Goal: Check status: Check status

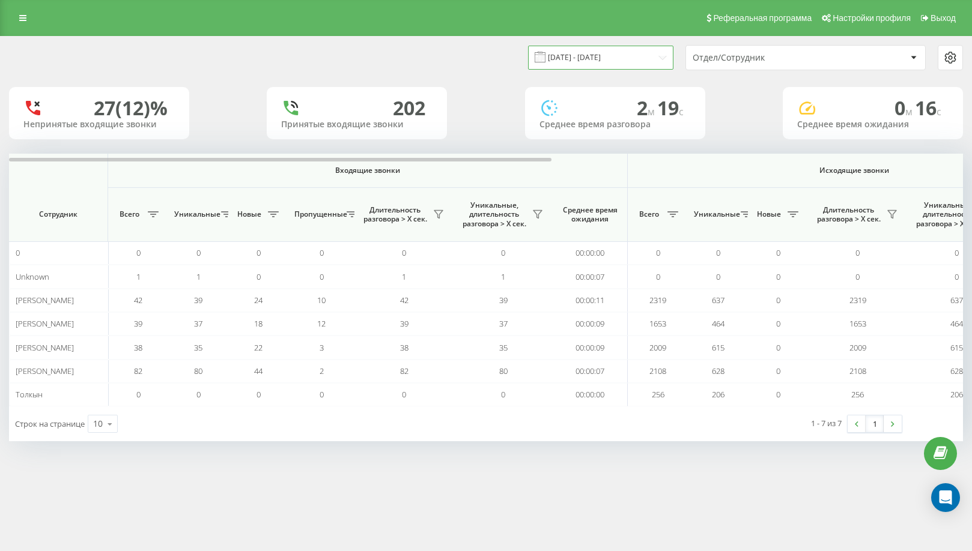
click at [598, 55] on input "[DATE] - [DATE]" at bounding box center [600, 57] width 145 height 23
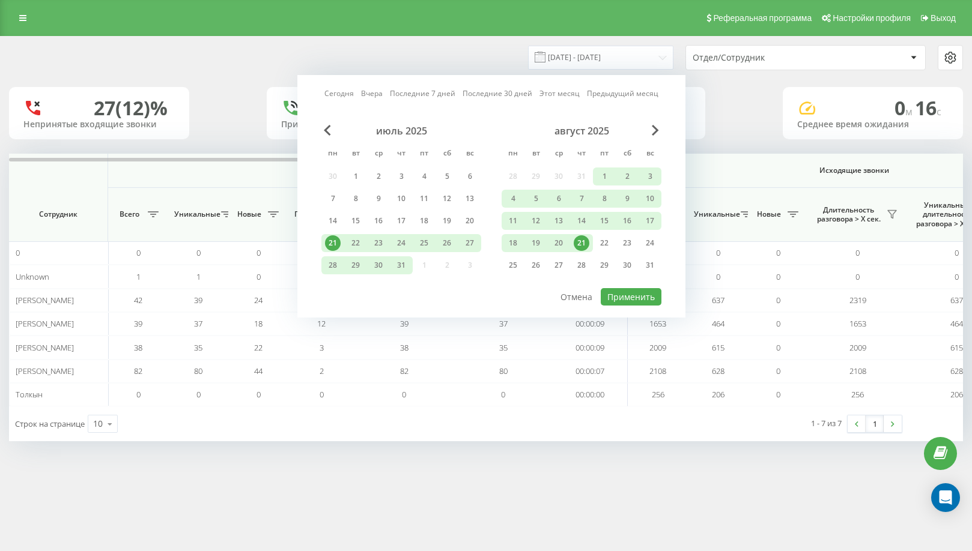
click at [588, 248] on div "21" at bounding box center [581, 243] width 23 height 18
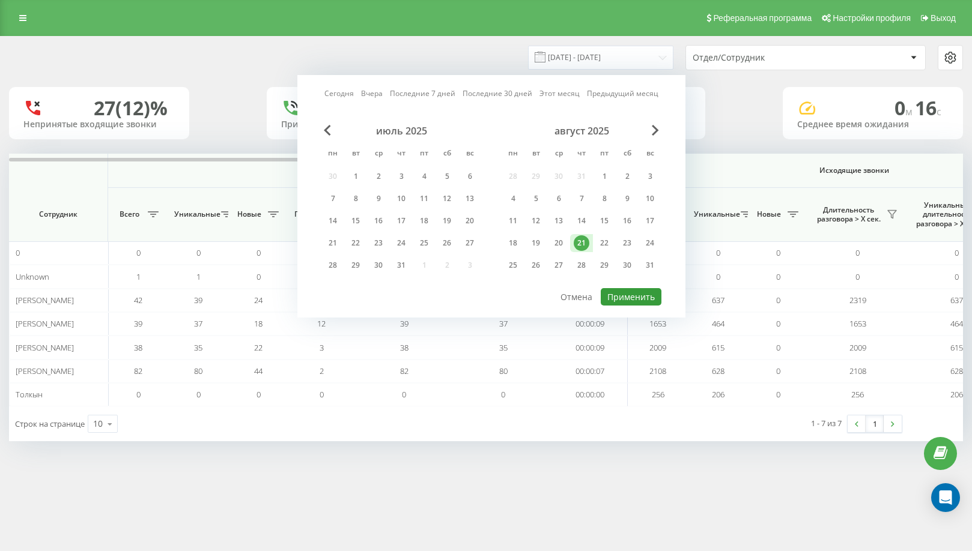
click at [627, 294] on button "Применить" at bounding box center [631, 296] width 61 height 17
type input "[DATE] - [DATE]"
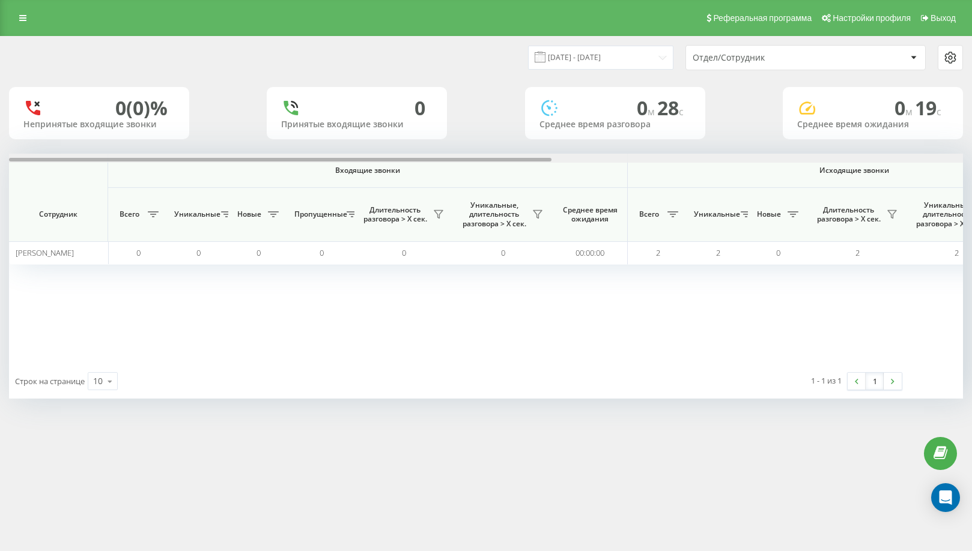
click at [935, 163] on div "Входящие звонки Исходящие звонки Все звонки Сотрудник Всего Уникальные Новые Пр…" at bounding box center [486, 259] width 954 height 210
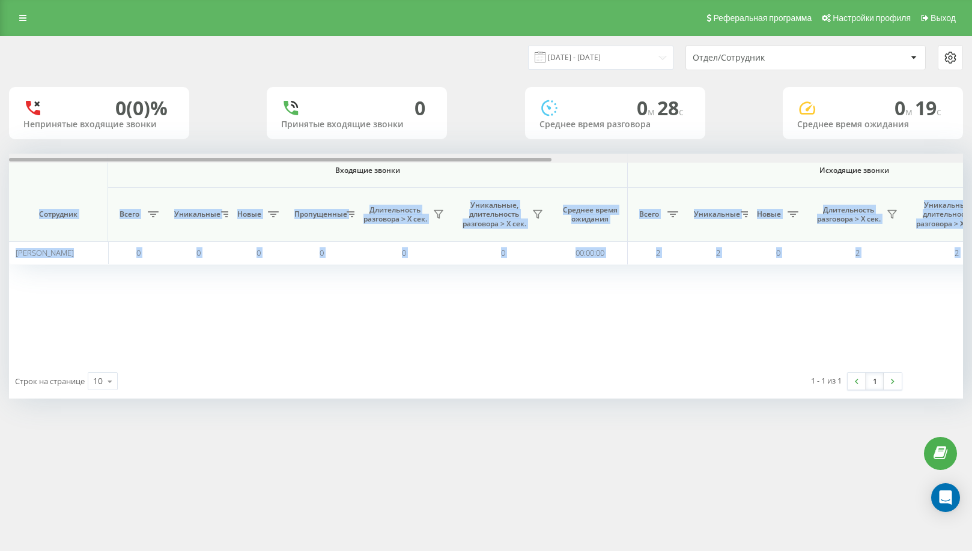
scroll to position [0, 722]
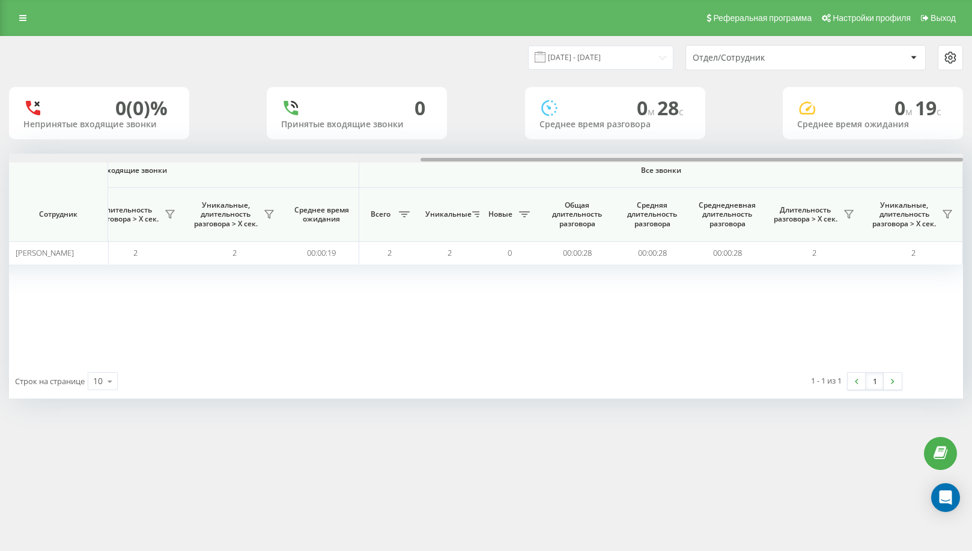
click at [938, 157] on div at bounding box center [486, 158] width 954 height 9
click at [850, 214] on icon at bounding box center [849, 215] width 8 height 8
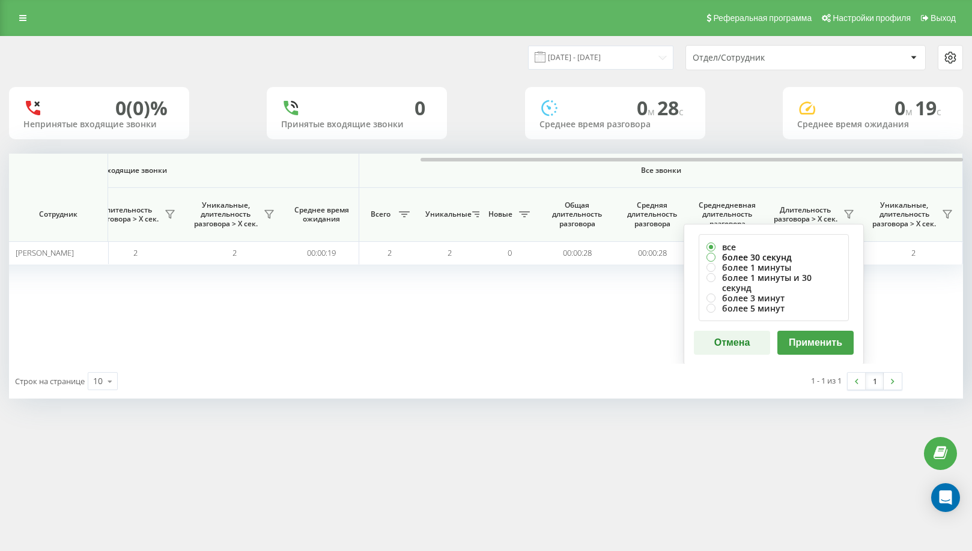
click at [801, 256] on label "более 30 секунд" at bounding box center [773, 257] width 135 height 10
radio input "true"
click at [830, 336] on button "Применить" at bounding box center [815, 343] width 76 height 24
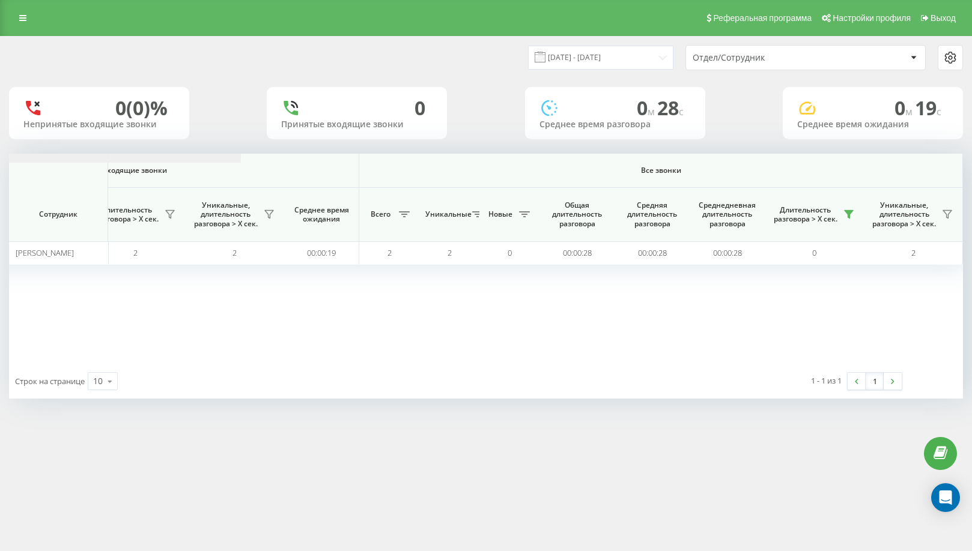
click at [939, 159] on div at bounding box center [692, 160] width 542 height 4
click at [844, 219] on icon at bounding box center [849, 215] width 10 height 10
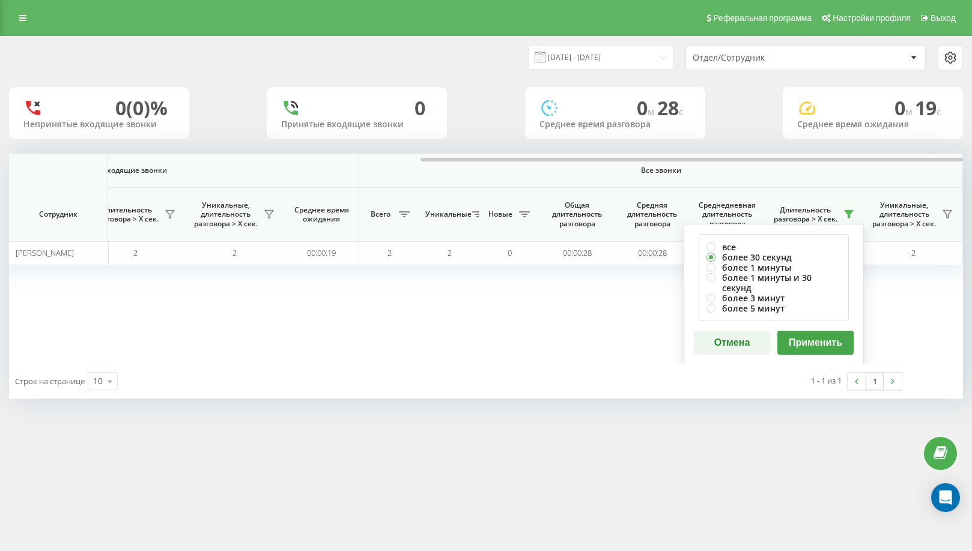
click at [801, 331] on button "Применить" at bounding box center [815, 343] width 76 height 24
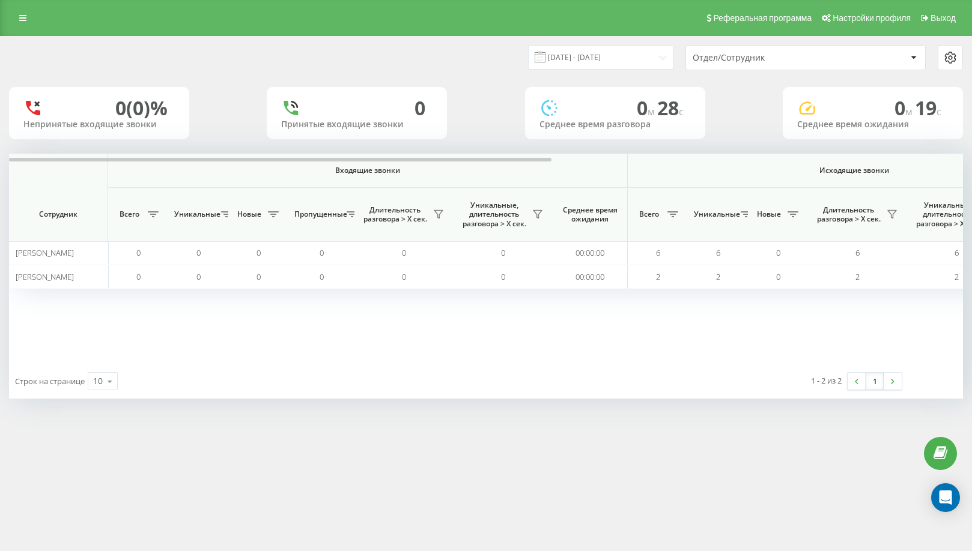
click at [929, 163] on th "Исходящие звонки" at bounding box center [855, 171] width 454 height 34
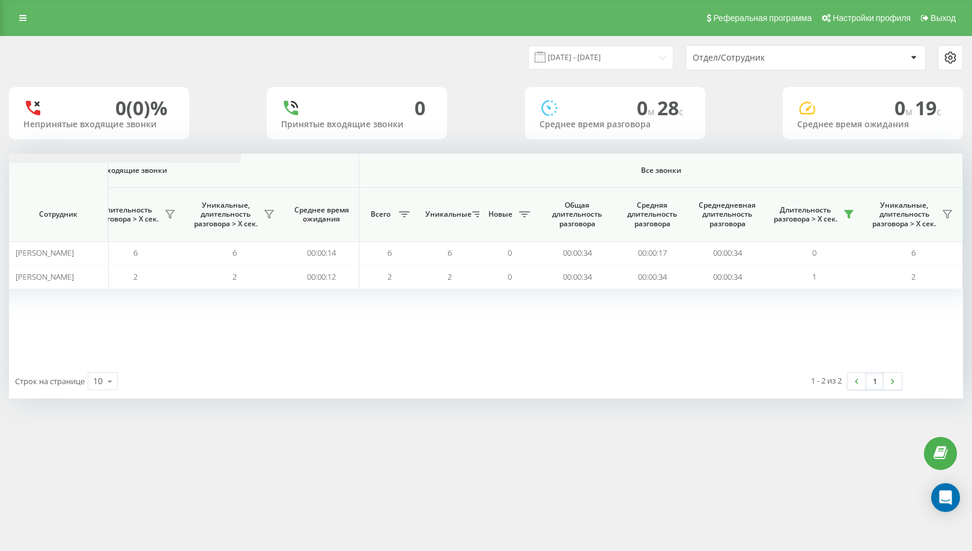
click at [943, 159] on div at bounding box center [692, 160] width 542 height 4
click at [846, 217] on icon at bounding box center [849, 215] width 10 height 10
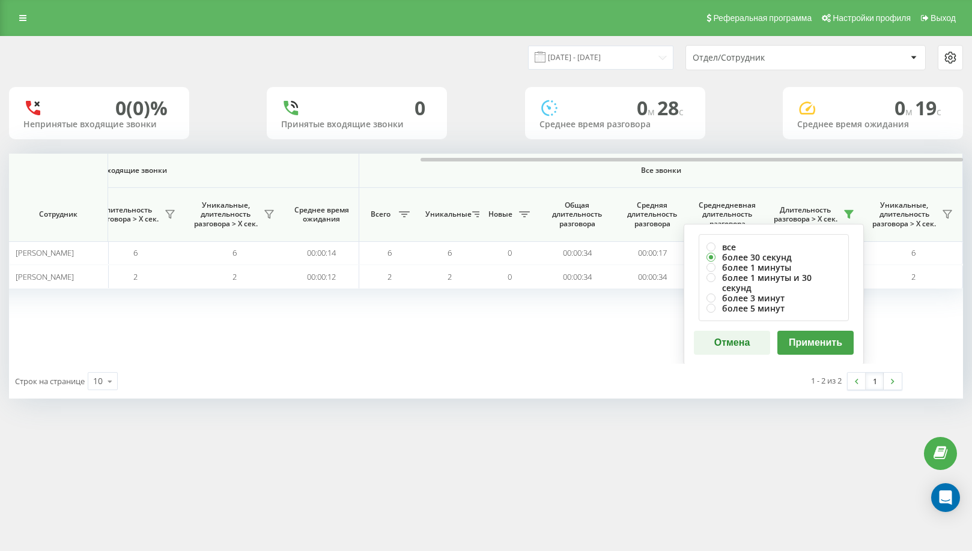
click at [825, 332] on button "Применить" at bounding box center [815, 343] width 76 height 24
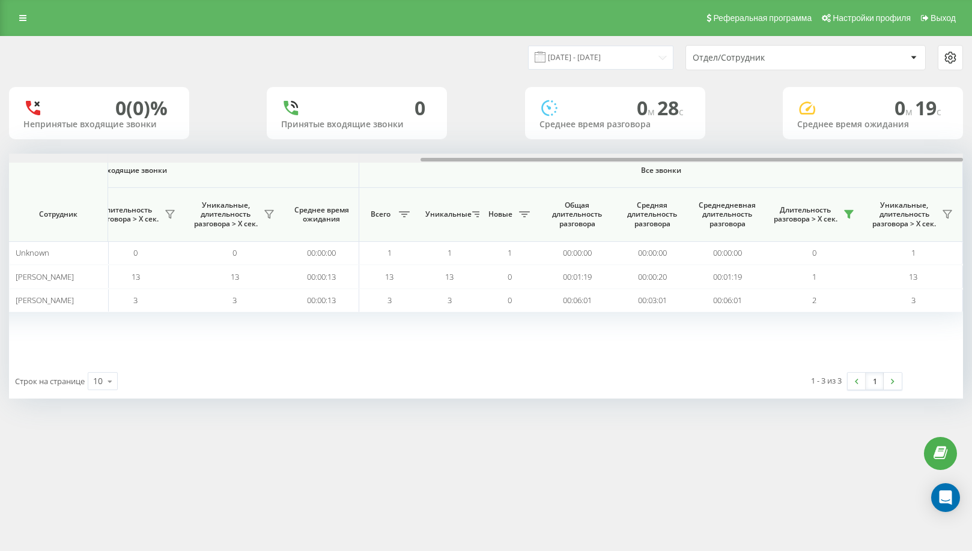
click at [946, 156] on div at bounding box center [486, 158] width 954 height 9
drag, startPoint x: 887, startPoint y: 161, endPoint x: 931, endPoint y: 187, distance: 51.4
click at [931, 187] on div "Входящие звонки Исходящие звонки Все звонки Сотрудник Всего Уникальные Новые Пр…" at bounding box center [486, 259] width 954 height 210
click at [853, 213] on icon at bounding box center [849, 215] width 10 height 10
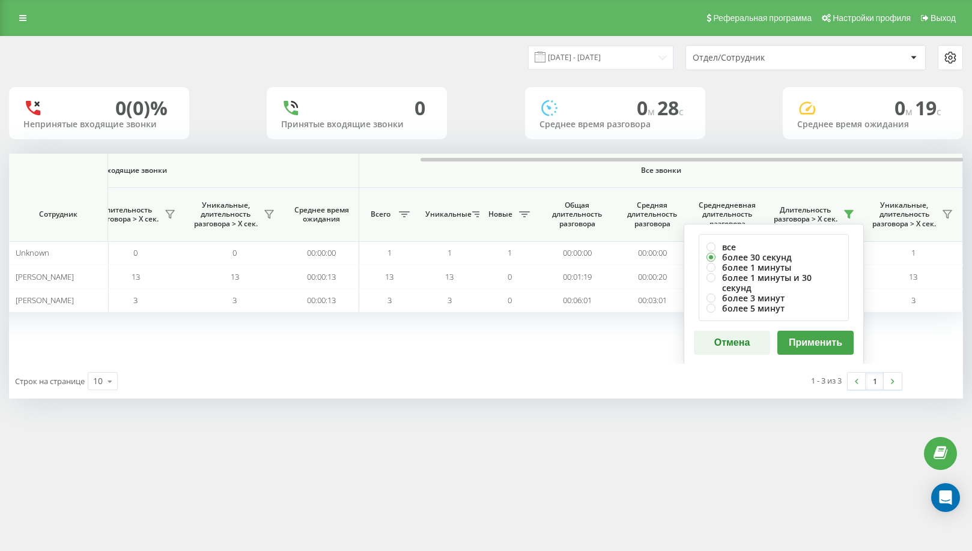
click at [839, 340] on button "Применить" at bounding box center [815, 343] width 76 height 24
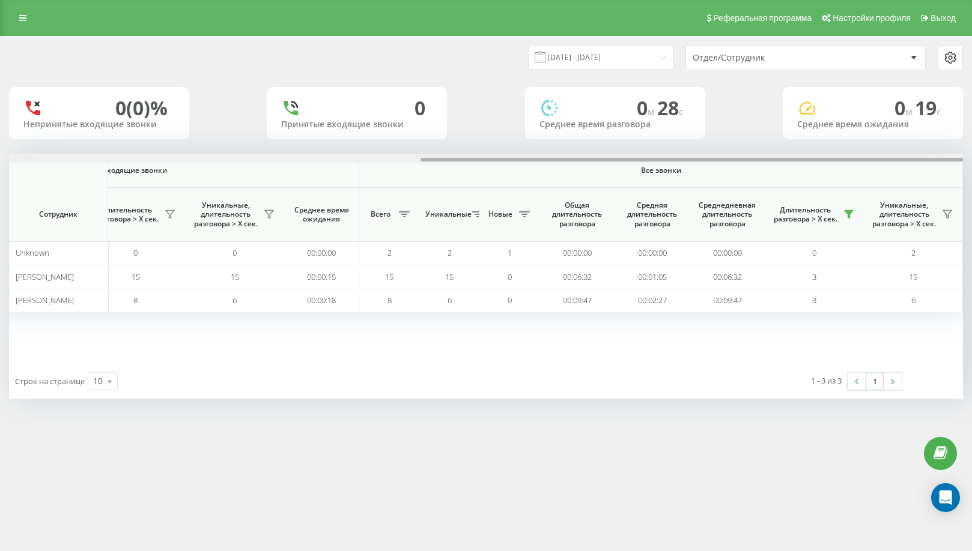
click at [929, 159] on div at bounding box center [486, 158] width 954 height 9
click at [929, 159] on div at bounding box center [692, 160] width 542 height 4
click at [850, 209] on button at bounding box center [849, 214] width 18 height 19
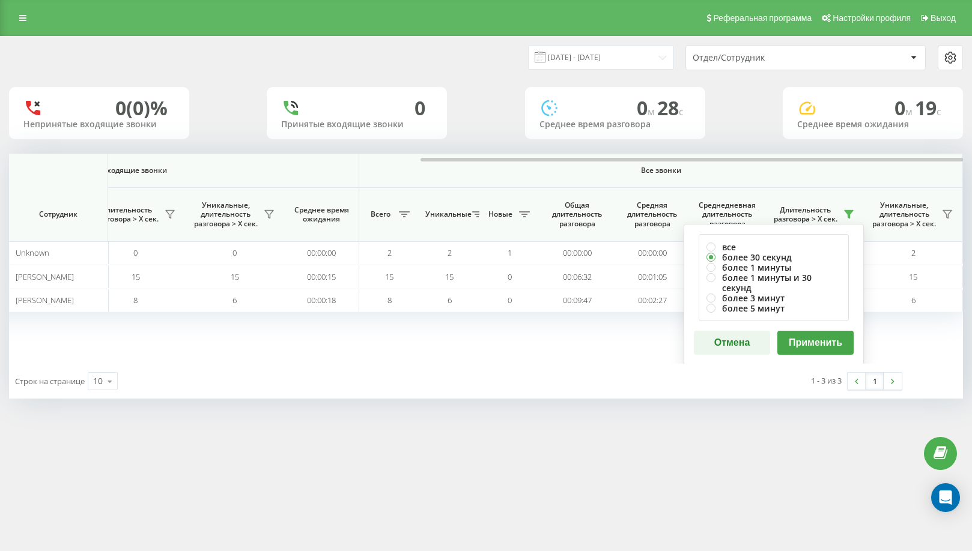
click at [819, 331] on button "Применить" at bounding box center [815, 343] width 76 height 24
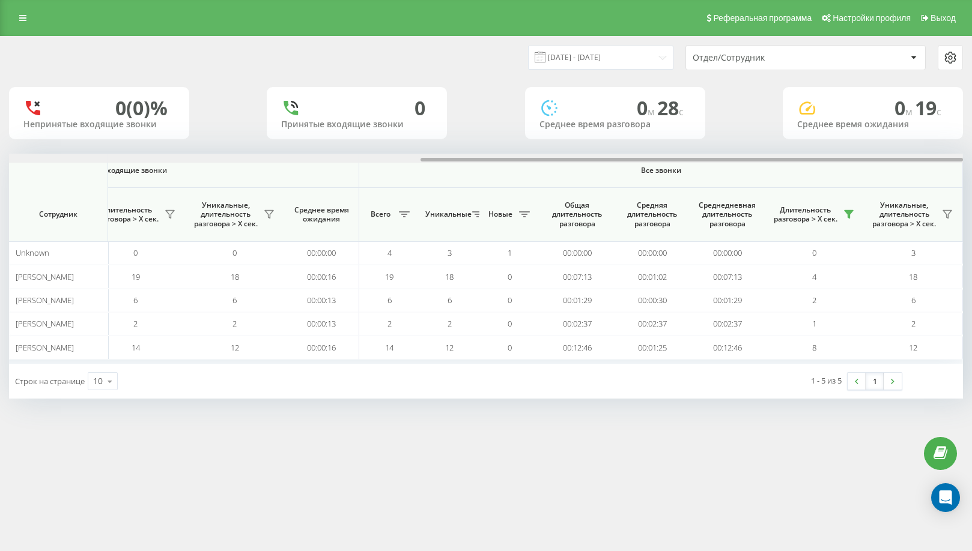
click at [940, 159] on div at bounding box center [486, 158] width 954 height 9
click at [940, 159] on div at bounding box center [692, 160] width 542 height 4
click at [854, 218] on icon at bounding box center [849, 215] width 10 height 10
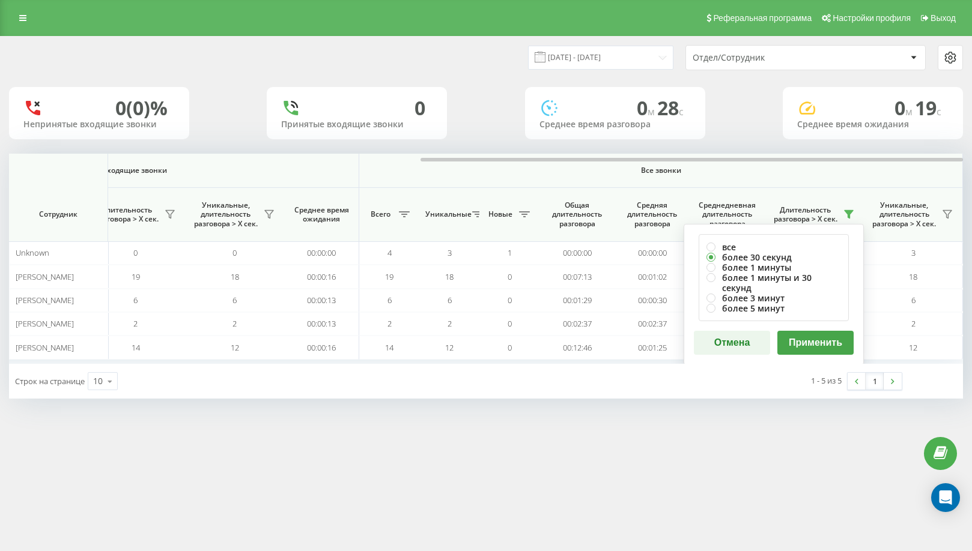
click at [827, 331] on button "Применить" at bounding box center [815, 343] width 76 height 24
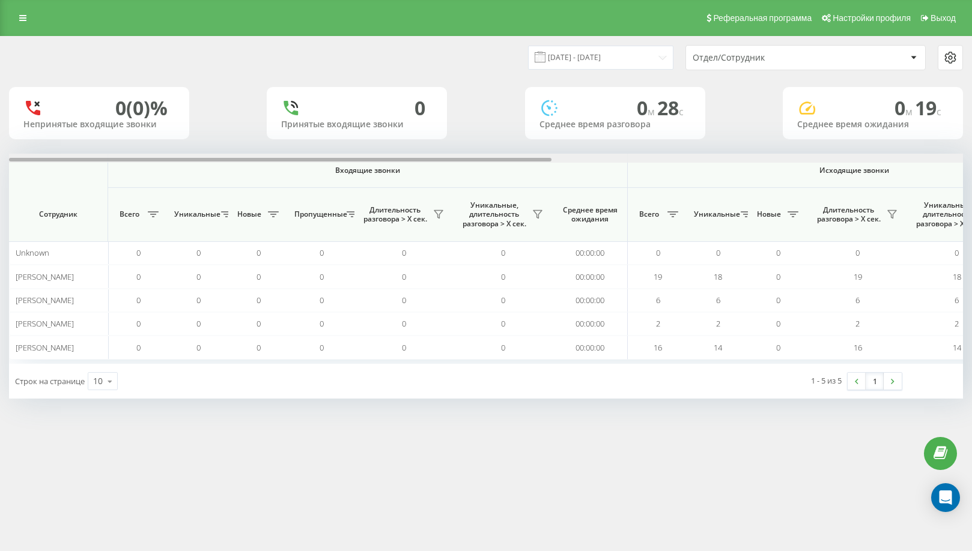
click at [944, 159] on div at bounding box center [486, 158] width 954 height 9
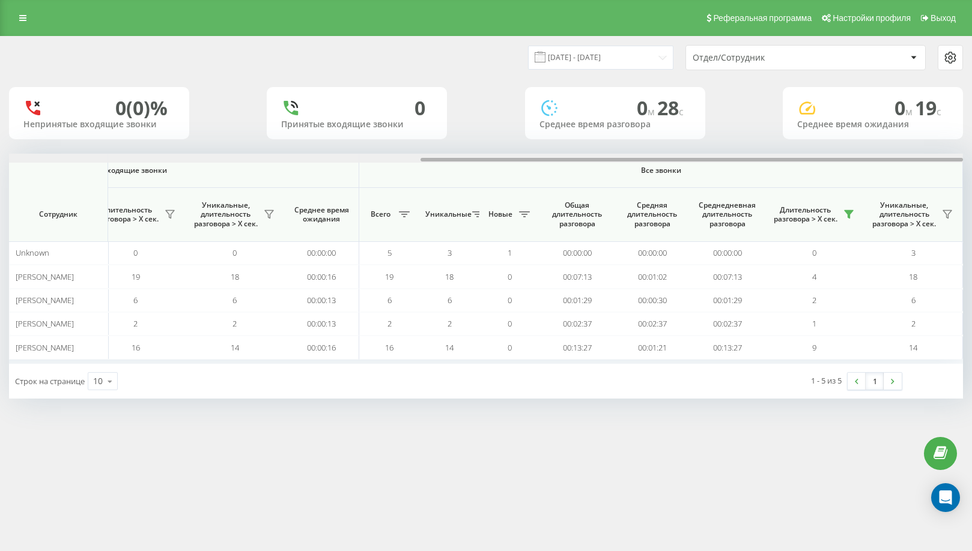
click at [944, 159] on div at bounding box center [692, 160] width 542 height 4
click at [851, 211] on button at bounding box center [849, 214] width 18 height 19
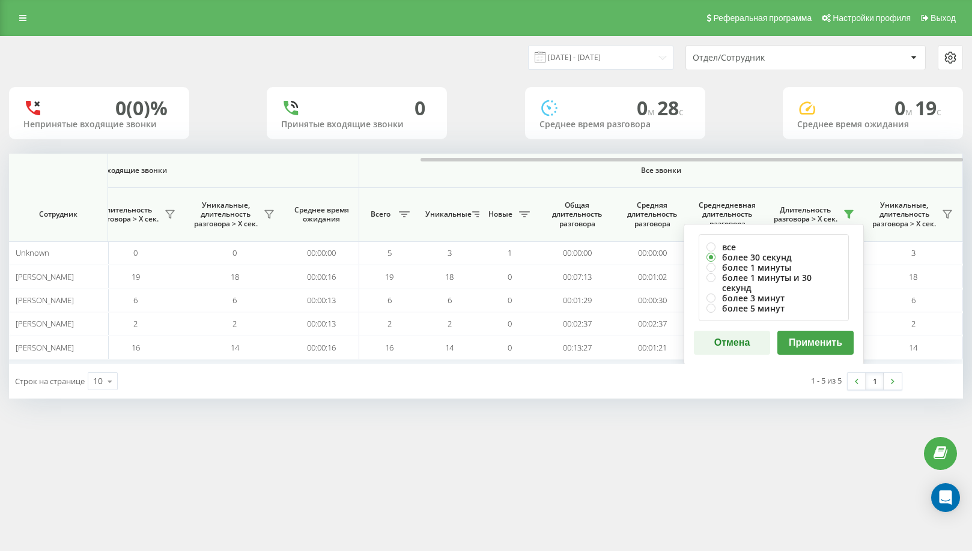
click at [825, 335] on button "Применить" at bounding box center [815, 343] width 76 height 24
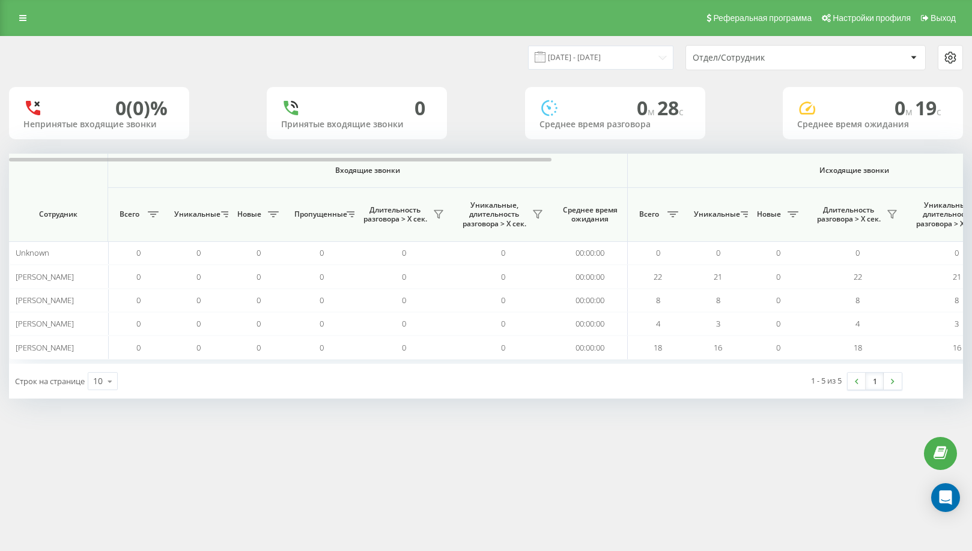
click at [943, 165] on th "Исходящие звонки" at bounding box center [855, 171] width 454 height 34
drag, startPoint x: 943, startPoint y: 165, endPoint x: 953, endPoint y: 161, distance: 11.6
click at [944, 165] on th "Исходящие звонки" at bounding box center [855, 171] width 454 height 34
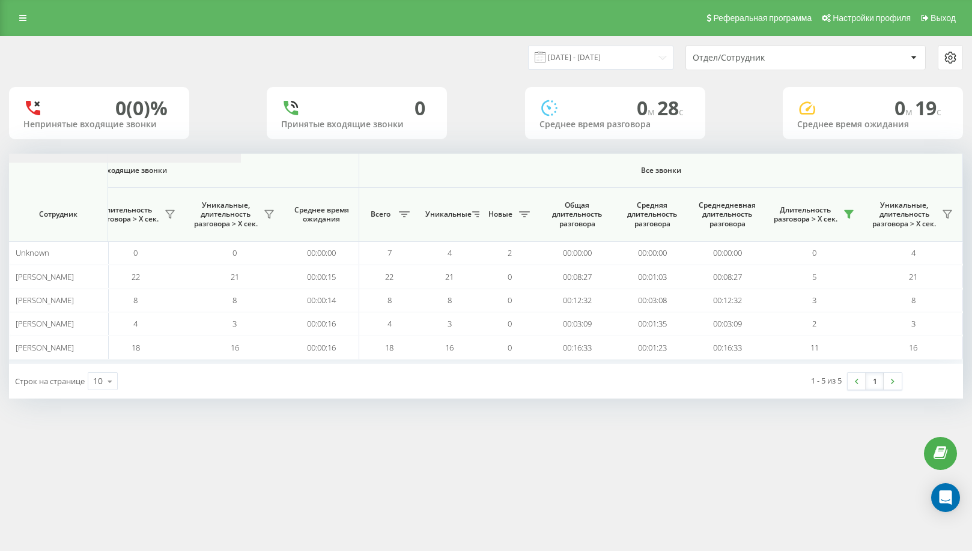
click at [954, 161] on div at bounding box center [692, 160] width 542 height 4
click at [848, 212] on icon at bounding box center [849, 215] width 8 height 8
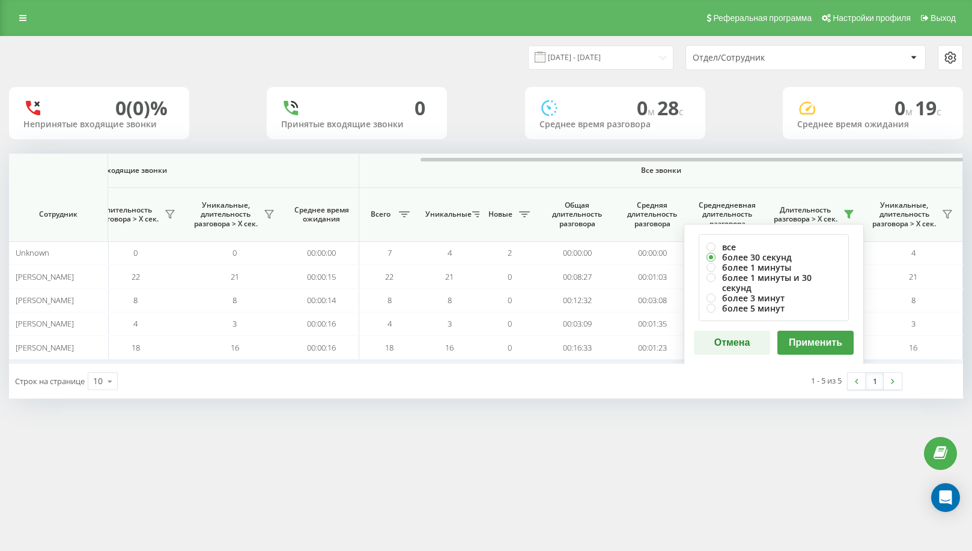
click at [815, 331] on button "Применить" at bounding box center [815, 343] width 76 height 24
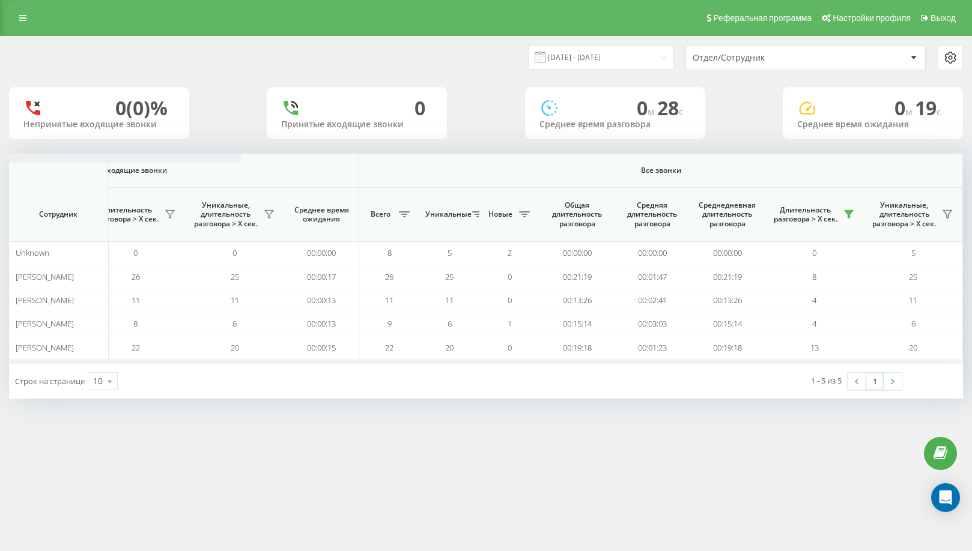
click at [949, 156] on div at bounding box center [486, 158] width 954 height 9
click at [848, 213] on icon at bounding box center [849, 215] width 8 height 8
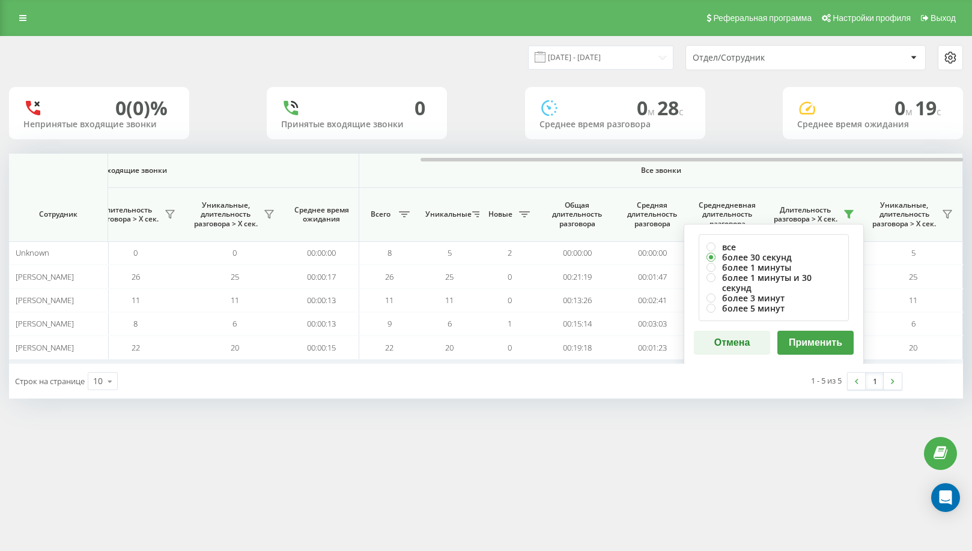
click at [840, 333] on button "Применить" at bounding box center [815, 343] width 76 height 24
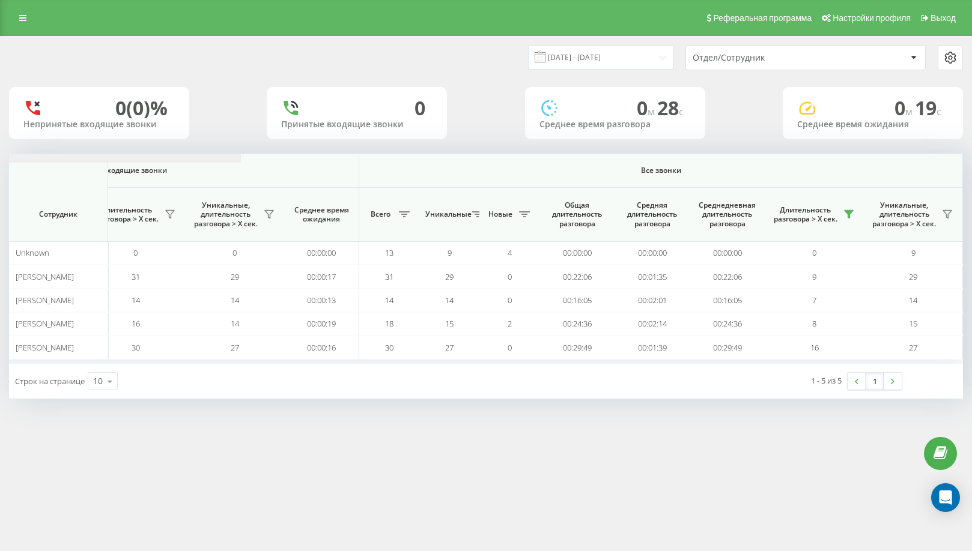
click at [934, 160] on div at bounding box center [692, 160] width 542 height 4
